Goal: Find specific page/section: Find specific page/section

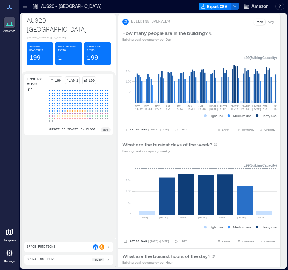
click at [9, 231] on icon at bounding box center [10, 232] width 8 height 8
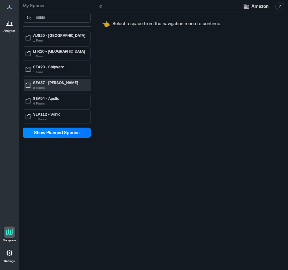
click at [62, 87] on p "6 Floors" at bounding box center [59, 87] width 53 height 5
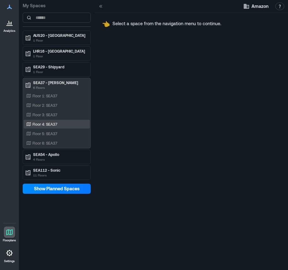
click at [49, 124] on p "Floor 4: SEA37" at bounding box center [44, 124] width 25 height 5
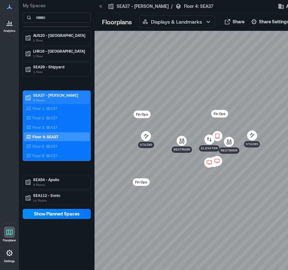
click at [63, 99] on p "6 Floors" at bounding box center [59, 100] width 53 height 5
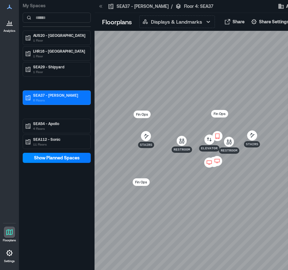
scroll to position [0, 34]
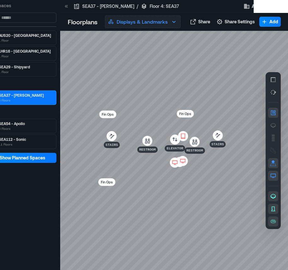
click at [143, 18] on p "Displays & Landmarks" at bounding box center [142, 22] width 51 height 8
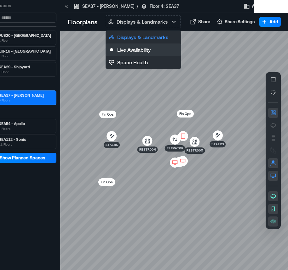
click at [138, 49] on p "Live Availability" at bounding box center [133, 50] width 33 height 8
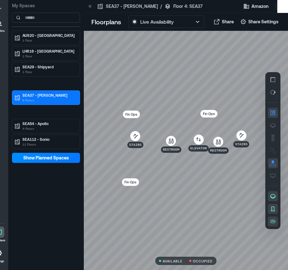
scroll to position [0, 11]
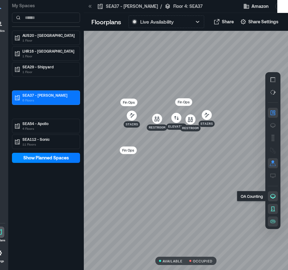
click at [273, 199] on button "button" at bounding box center [273, 196] width 10 height 10
click at [273, 205] on button "button" at bounding box center [273, 209] width 10 height 10
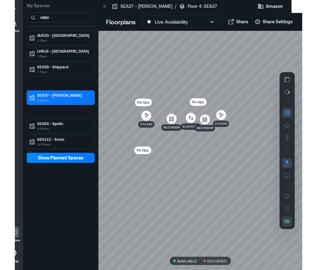
scroll to position [0, 0]
